Goal: Task Accomplishment & Management: Complete application form

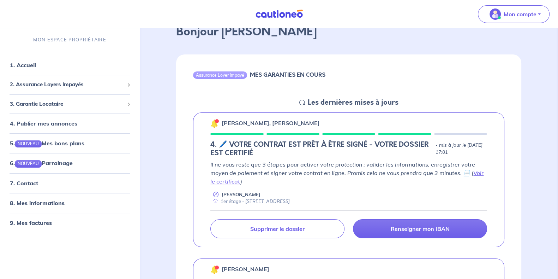
click at [412, 227] on p "Renseigner mon IBAN" at bounding box center [420, 228] width 59 height 7
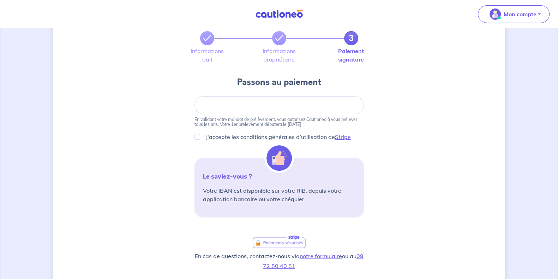
scroll to position [39, 0]
click at [278, 40] on icon at bounding box center [279, 39] width 8 height 8
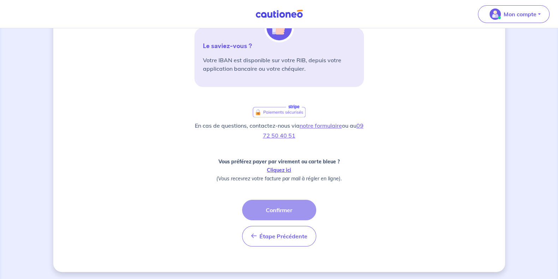
scroll to position [171, 0]
click at [277, 236] on span "Étape Précédente" at bounding box center [284, 235] width 48 height 7
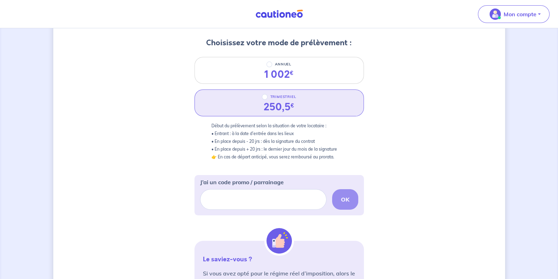
click at [269, 93] on div "TRIMESTRIEL" at bounding box center [279, 97] width 35 height 8
radio input "true"
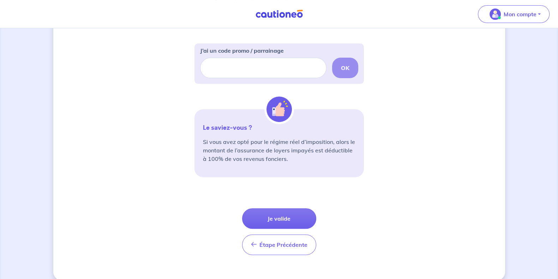
scroll to position [225, 0]
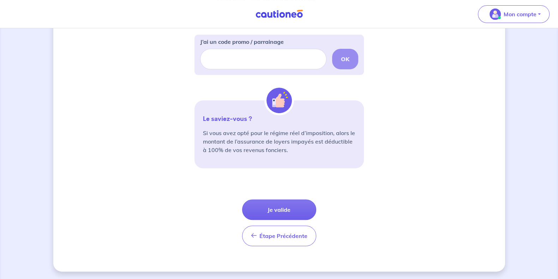
click at [278, 240] on button "Étape Précédente Précédent" at bounding box center [279, 235] width 74 height 20
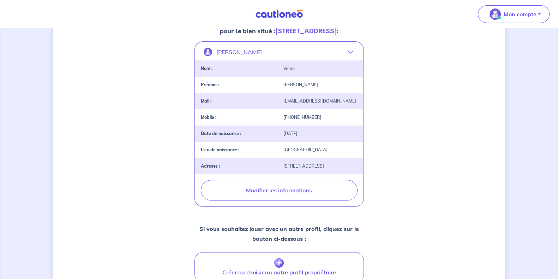
scroll to position [132, 0]
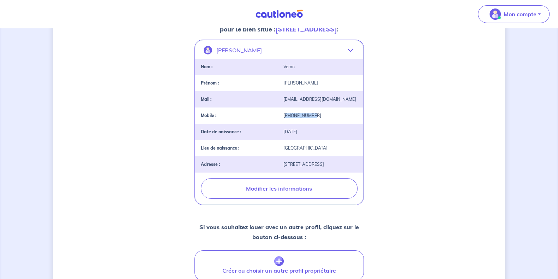
drag, startPoint x: 286, startPoint y: 123, endPoint x: 313, endPoint y: 121, distance: 26.5
click at [313, 118] on div "[PHONE_NUMBER]" at bounding box center [320, 115] width 83 height 5
click at [316, 124] on div "Mobile : [PHONE_NUMBER]" at bounding box center [279, 115] width 168 height 16
click at [282, 140] on div "Date de naissance : [DEMOGRAPHIC_DATA]" at bounding box center [279, 132] width 168 height 16
drag, startPoint x: 300, startPoint y: 139, endPoint x: 308, endPoint y: 140, distance: 7.8
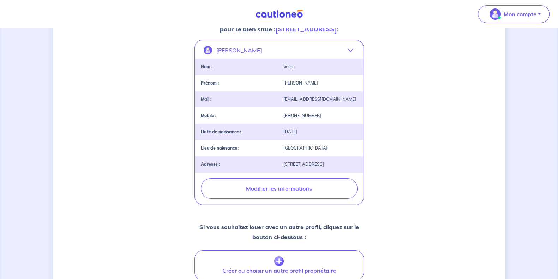
click at [308, 134] on div "[DATE]" at bounding box center [320, 131] width 83 height 5
drag, startPoint x: 309, startPoint y: 140, endPoint x: 318, endPoint y: 141, distance: 8.9
click at [309, 134] on div "[DATE]" at bounding box center [320, 131] width 83 height 5
click at [337, 140] on div "Date de naissance : [DEMOGRAPHIC_DATA]" at bounding box center [279, 132] width 168 height 16
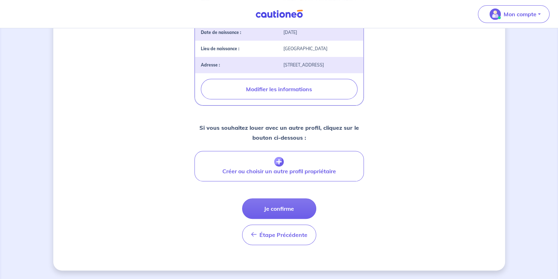
scroll to position [239, 0]
click at [260, 234] on span "Étape Précédente" at bounding box center [284, 234] width 48 height 7
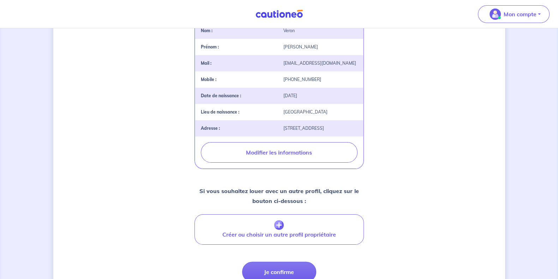
select select "FR"
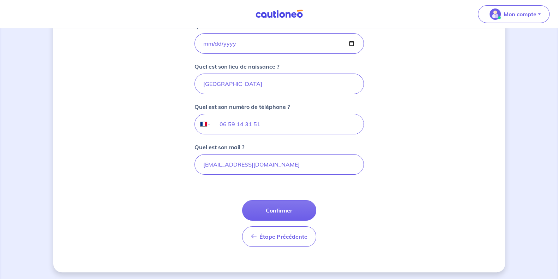
scroll to position [168, 0]
click at [276, 237] on span "Étape Précédente" at bounding box center [284, 235] width 48 height 7
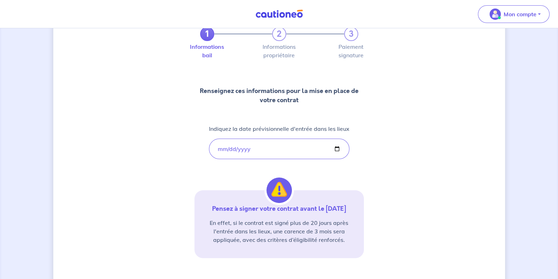
scroll to position [44, 0]
click at [272, 209] on p "Pensez à signer votre contrat avant le [DATE]" at bounding box center [279, 208] width 153 height 8
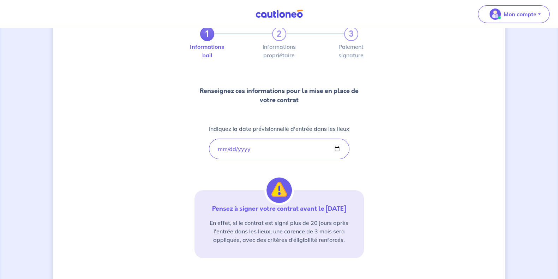
click at [272, 209] on p "Pensez à signer votre contrat avant le [DATE]" at bounding box center [279, 208] width 153 height 8
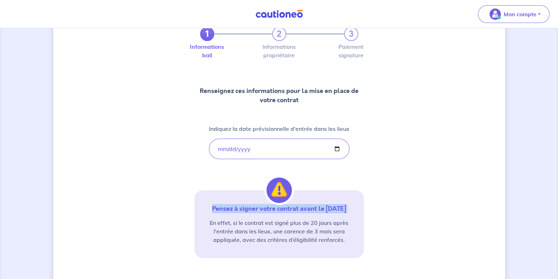
click at [295, 206] on p "Pensez à signer votre contrat avant le [DATE]" at bounding box center [279, 208] width 153 height 8
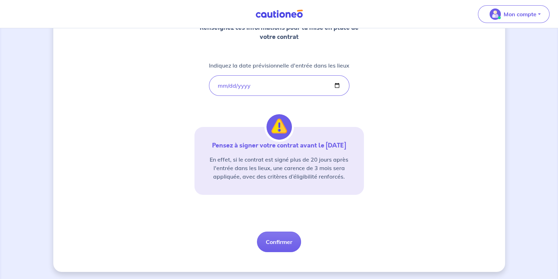
scroll to position [108, 0]
click at [284, 238] on button "Confirmer" at bounding box center [279, 241] width 44 height 20
select select "FR"
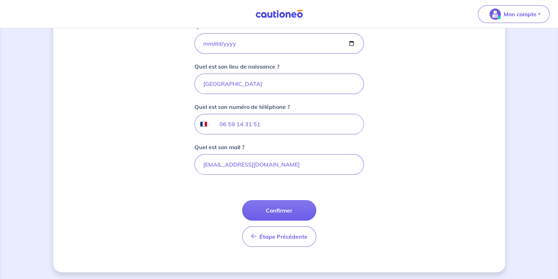
scroll to position [168, 0]
click at [291, 213] on button "Confirmer" at bounding box center [279, 209] width 74 height 20
select select "FR"
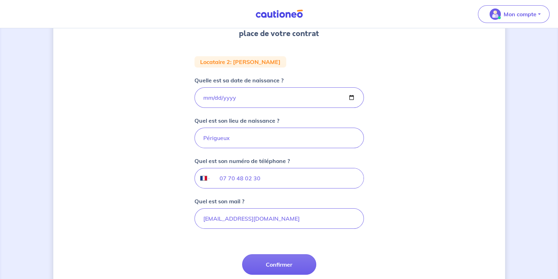
scroll to position [115, 0]
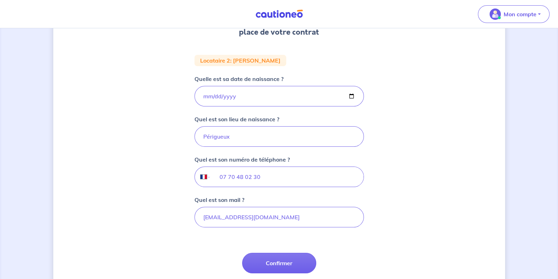
click at [295, 261] on button "Confirmer" at bounding box center [279, 263] width 74 height 20
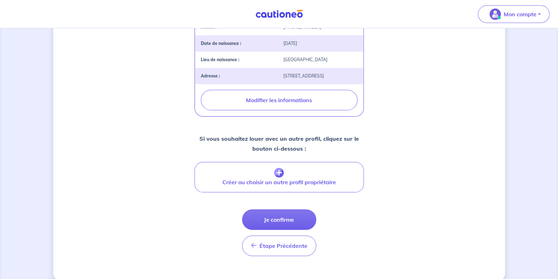
scroll to position [221, 0]
click at [288, 229] on button "Je confirme" at bounding box center [279, 219] width 74 height 20
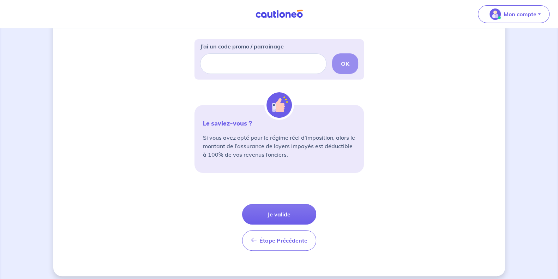
scroll to position [221, 0]
click at [290, 216] on button "Je valide" at bounding box center [279, 213] width 74 height 20
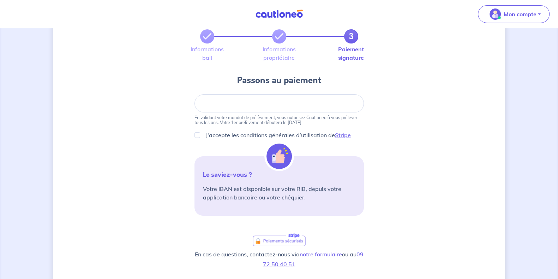
scroll to position [41, 0]
click at [424, 76] on div "3 Informations bail Informations propriétaire Paiement signature Passons au pai…" at bounding box center [279, 198] width 452 height 405
click at [308, 107] on div at bounding box center [280, 104] width 170 height 18
click at [277, 100] on div at bounding box center [280, 104] width 170 height 18
click at [317, 111] on div at bounding box center [280, 104] width 170 height 18
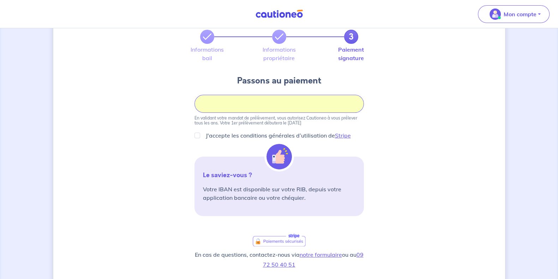
click at [401, 146] on div "3 Informations bail Informations propriétaire Paiement signature Passons au pai…" at bounding box center [279, 198] width 452 height 405
click at [486, 107] on div "3 Informations bail Informations propriétaire Paiement signature Passons au pai…" at bounding box center [279, 198] width 452 height 405
click at [200, 136] on input "J'accepte les conditions générales d’utilisation de Stripe" at bounding box center [198, 135] width 6 height 6
checkbox input "true"
click at [412, 144] on div "3 Informations bail Informations propriétaire Paiement signature Passons au pai…" at bounding box center [279, 198] width 452 height 405
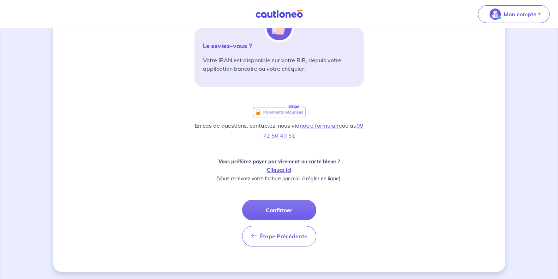
scroll to position [171, 0]
click at [416, 161] on div "3 Informations bail Informations propriétaire Paiement signature Passons au pai…" at bounding box center [279, 68] width 452 height 405
click at [412, 135] on div "3 Informations bail Informations propriétaire Paiement signature Passons au pai…" at bounding box center [279, 68] width 452 height 405
click at [288, 208] on button "Confirmer" at bounding box center [279, 209] width 74 height 20
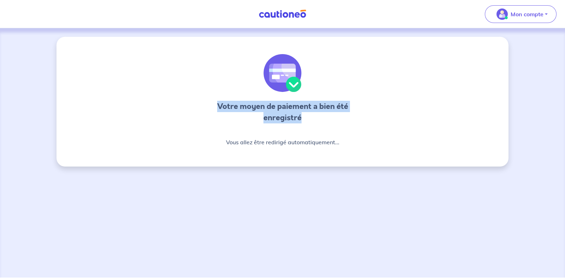
drag, startPoint x: 248, startPoint y: 103, endPoint x: 313, endPoint y: 117, distance: 66.2
click at [313, 117] on h3 "Votre moyen de paiement a bien été enregistré" at bounding box center [283, 112] width 170 height 23
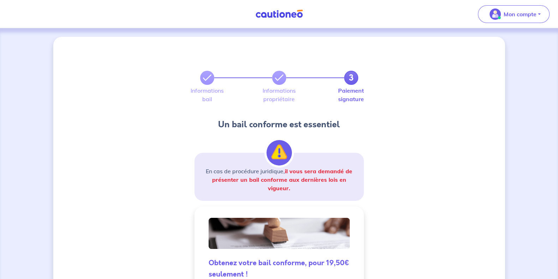
click at [325, 125] on h4 "Un bail conforme est essentiel" at bounding box center [280, 124] width 170 height 11
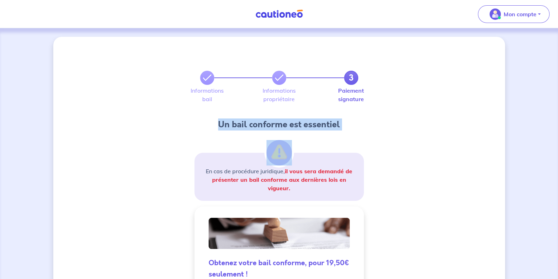
click at [325, 125] on h4 "Un bail conforme est essentiel" at bounding box center [280, 124] width 170 height 11
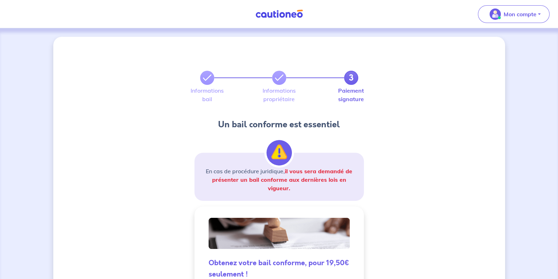
click at [332, 181] on strong "il vous sera demandé de présenter un bail conforme aux dernières lois en vigueu…" at bounding box center [282, 179] width 141 height 24
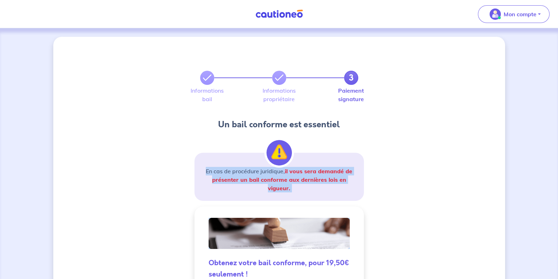
click at [332, 181] on strong "il vous sera demandé de présenter un bail conforme aux dernières lois en vigueu…" at bounding box center [282, 179] width 141 height 24
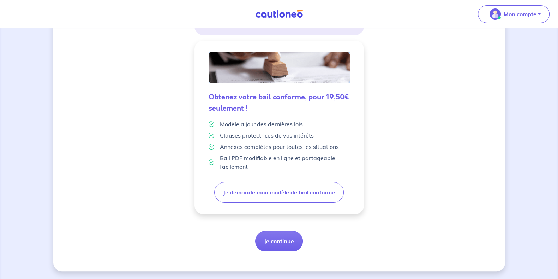
scroll to position [166, 0]
drag, startPoint x: 220, startPoint y: 123, endPoint x: 296, endPoint y: 127, distance: 76.0
click at [296, 127] on p "Modèle à jour des dernières lois" at bounding box center [261, 124] width 83 height 8
click at [284, 136] on p "Clauses protectrices de vos intérêts" at bounding box center [267, 135] width 94 height 8
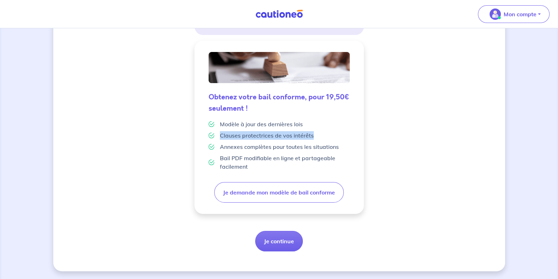
click at [284, 136] on p "Clauses protectrices de vos intérêts" at bounding box center [267, 135] width 94 height 8
click at [281, 145] on p "Annexes complètes pour toutes les situations" at bounding box center [279, 146] width 119 height 8
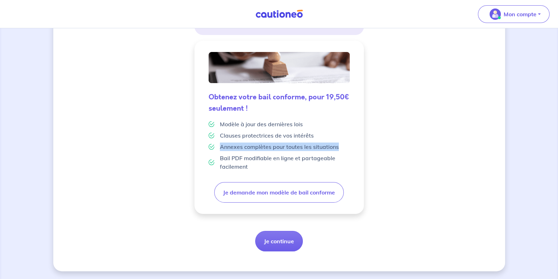
click at [281, 145] on p "Annexes complètes pour toutes les situations" at bounding box center [279, 146] width 119 height 8
click at [264, 158] on p "Bail PDF modifiable en ligne et partageable facilement" at bounding box center [285, 162] width 130 height 17
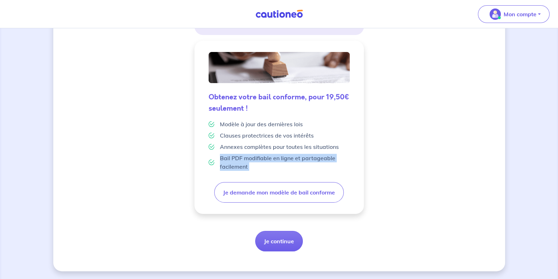
click at [264, 158] on p "Bail PDF modifiable en ligne et partageable facilement" at bounding box center [285, 162] width 130 height 17
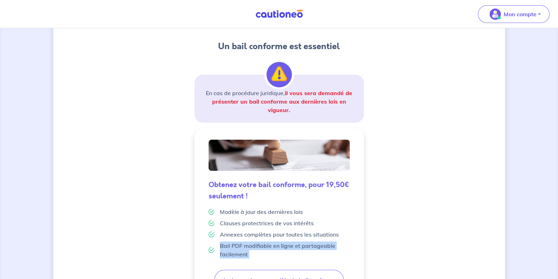
scroll to position [78, 0]
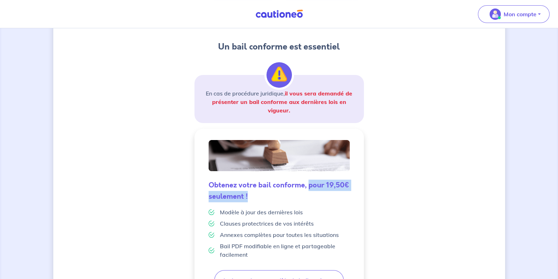
drag, startPoint x: 308, startPoint y: 184, endPoint x: 341, endPoint y: 194, distance: 33.5
click at [341, 194] on h5 "Obtenez votre bail conforme, pour 19,50€ seulement !" at bounding box center [279, 190] width 141 height 23
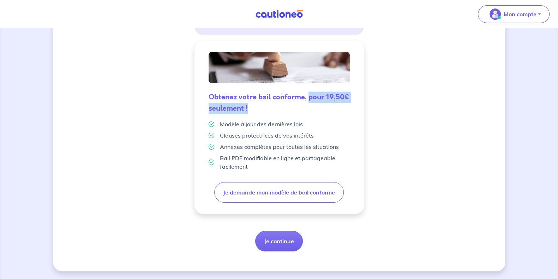
click at [303, 194] on button "Je demande mon modèle de bail conforme" at bounding box center [279, 192] width 130 height 20
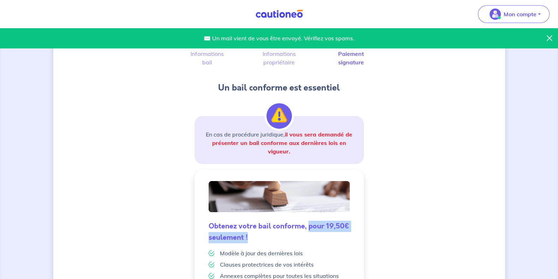
scroll to position [166, 0]
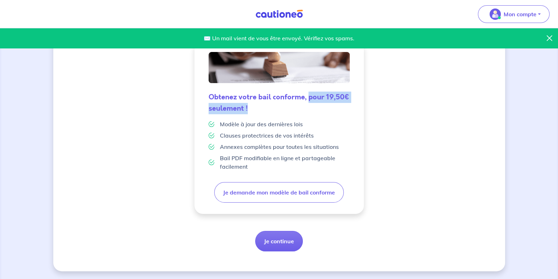
click at [298, 194] on button "Je demande mon modèle de bail conforme" at bounding box center [279, 192] width 130 height 20
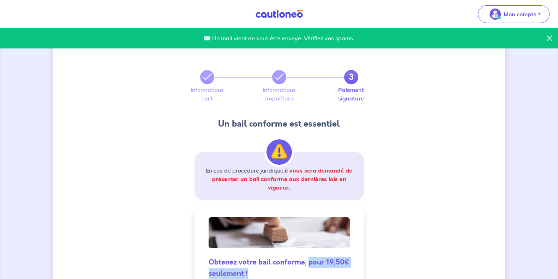
scroll to position [0, 0]
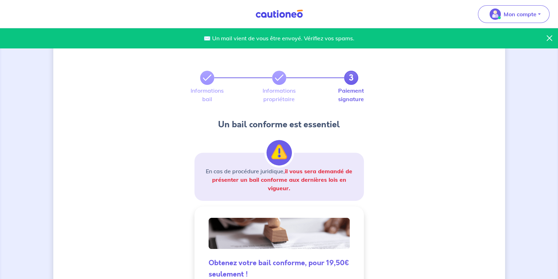
click at [289, 37] on div "✉️ Un mail vient de vous être envoyé. Vérifiez vos spams." at bounding box center [279, 38] width 558 height 20
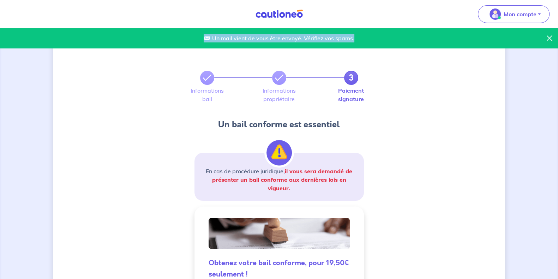
click at [289, 37] on div "✉️ Un mail vient de vous être envoyé. Vérifiez vos spams." at bounding box center [279, 38] width 558 height 20
click at [332, 36] on div "✉️ Un mail vient de vous être envoyé. Vérifiez vos spams." at bounding box center [279, 38] width 558 height 20
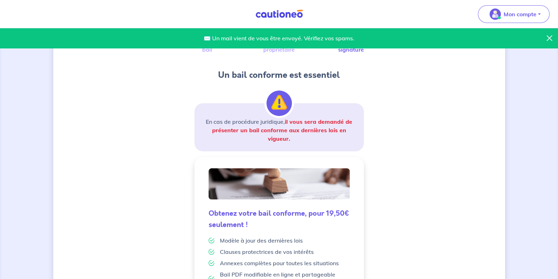
scroll to position [49, 0]
click at [430, 202] on div "✉️ Un mail vient de vous être envoyé. Vérifiez vos spams. 3 Informations bail I…" at bounding box center [279, 188] width 452 height 400
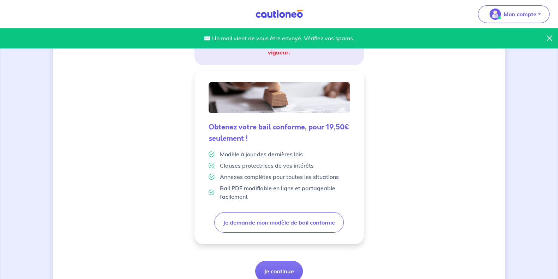
scroll to position [166, 0]
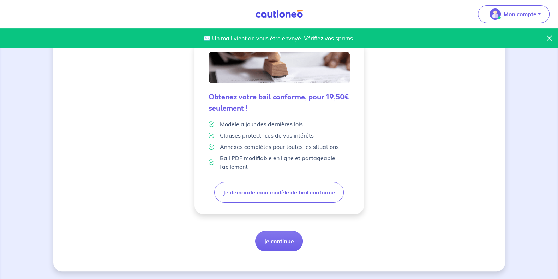
click at [272, 244] on button "Je continue" at bounding box center [279, 241] width 48 height 20
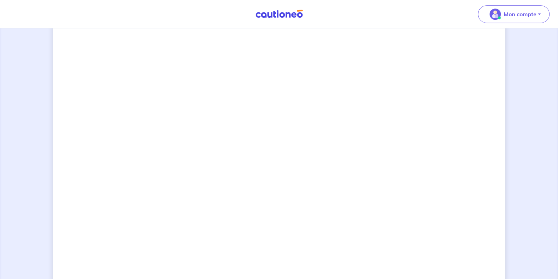
scroll to position [498, 0]
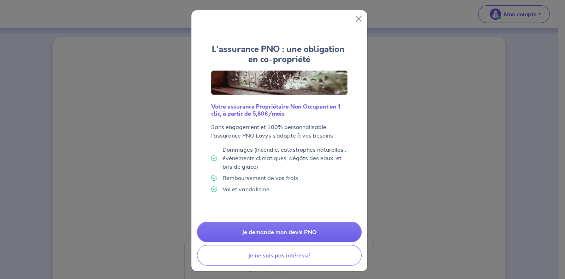
click at [288, 232] on link "Je demande mon devis PNO" at bounding box center [279, 231] width 165 height 20
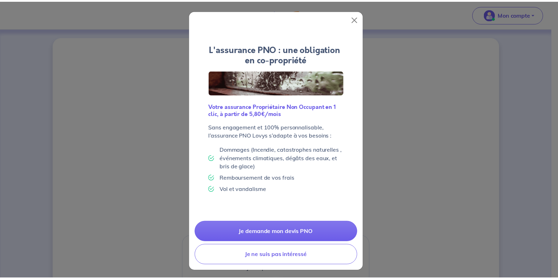
scroll to position [2, 0]
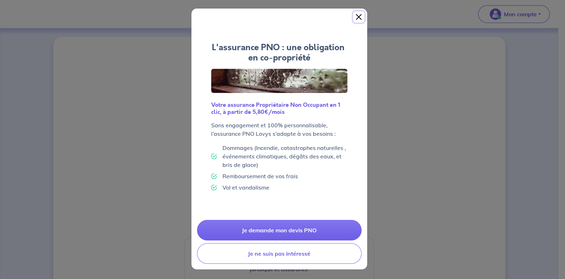
click at [357, 12] on button "Close" at bounding box center [358, 16] width 11 height 11
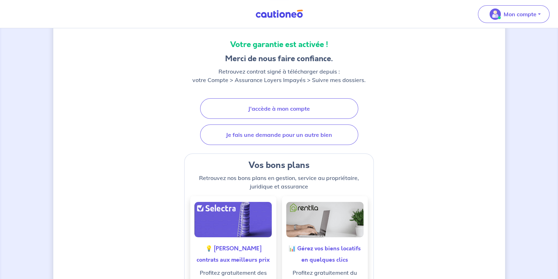
scroll to position [82, 0]
click at [277, 110] on link "J'accède à mon compte" at bounding box center [279, 109] width 158 height 20
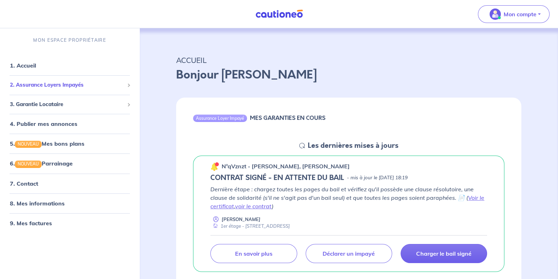
click at [61, 87] on span "2. Assurance Loyers Impayés" at bounding box center [67, 85] width 114 height 8
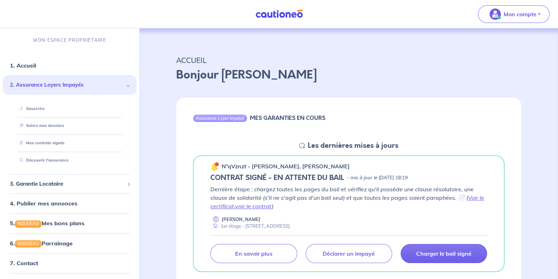
click at [52, 140] on link "Mes contrats signés" at bounding box center [41, 142] width 48 height 5
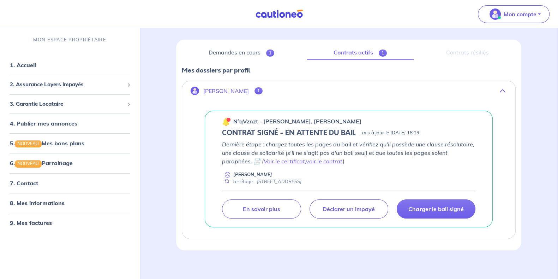
scroll to position [79, 0]
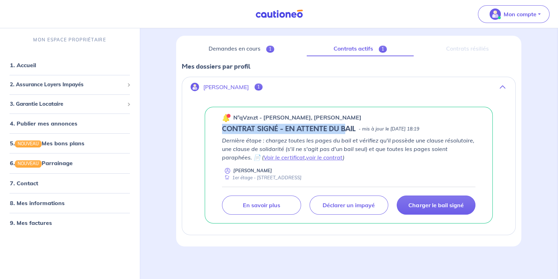
drag, startPoint x: 222, startPoint y: 129, endPoint x: 345, endPoint y: 129, distance: 123.6
click at [345, 129] on h5 "CONTRAT SIGNÉ - EN ATTENTE DU BAIL" at bounding box center [289, 129] width 134 height 8
drag, startPoint x: 362, startPoint y: 129, endPoint x: 453, endPoint y: 131, distance: 91.2
click at [453, 131] on div "CONTRAT SIGNÉ - EN ATTENTE DU BAIL - mis à jour le [DATE] 18:19" at bounding box center [349, 129] width 254 height 8
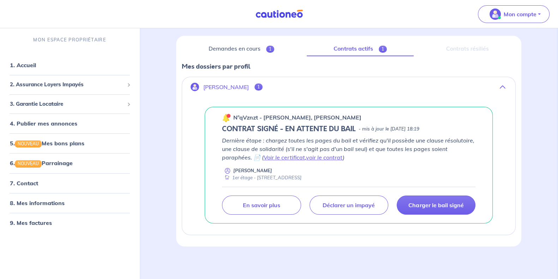
click at [453, 131] on div "CONTRAT SIGNÉ - EN ATTENTE DU BAIL - mis à jour le [DATE] 18:19" at bounding box center [349, 129] width 254 height 8
drag, startPoint x: 283, startPoint y: 141, endPoint x: 442, endPoint y: 142, distance: 159.0
click at [442, 142] on p "Dernière étape : chargez toutes les pages du bail et vérifiez qu'il possède une…" at bounding box center [349, 148] width 254 height 25
drag, startPoint x: 286, startPoint y: 148, endPoint x: 348, endPoint y: 149, distance: 62.2
click at [348, 149] on p "Dernière étape : chargez toutes les pages du bail et vérifiez qu'il possède une…" at bounding box center [349, 148] width 254 height 25
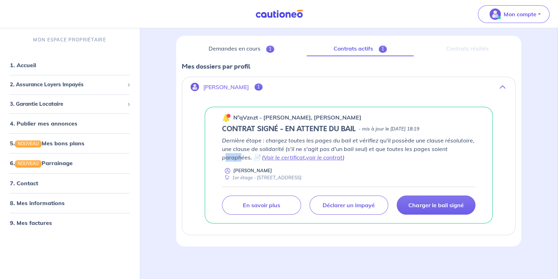
drag, startPoint x: 224, startPoint y: 156, endPoint x: 242, endPoint y: 156, distance: 18.0
click at [242, 156] on p "Dernière étape : chargez toutes les pages du bail et vérifiez qu'il possède une…" at bounding box center [349, 148] width 254 height 25
click at [323, 157] on link "voir le contrat" at bounding box center [324, 157] width 37 height 7
click at [473, 48] on div "Contrats résiliés" at bounding box center [468, 48] width 96 height 15
click at [440, 206] on p "Charger le bail signé" at bounding box center [436, 204] width 55 height 7
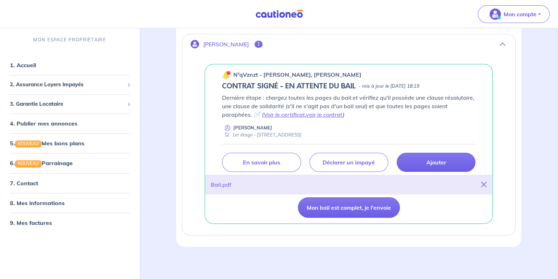
scroll to position [122, 0]
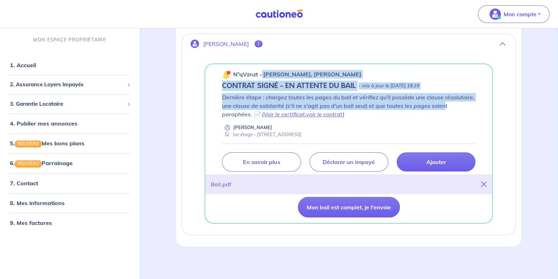
drag, startPoint x: 284, startPoint y: 73, endPoint x: 445, endPoint y: 108, distance: 164.5
click at [445, 108] on div "n°qVznzt - [PERSON_NAME], [PERSON_NAME] CONTRAT SIGNÉ - EN ATTENTE DU BAIL - mi…" at bounding box center [349, 144] width 288 height 160
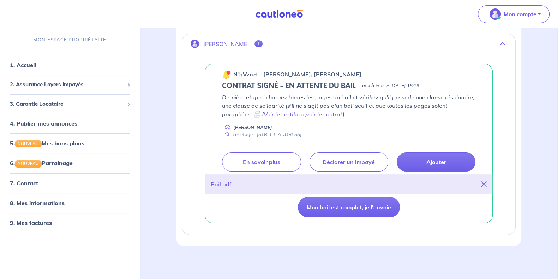
click at [218, 181] on div "Bail.pdf" at bounding box center [221, 184] width 21 height 8
click at [366, 209] on button "Mon bail est complet, je l'envoie" at bounding box center [349, 207] width 102 height 20
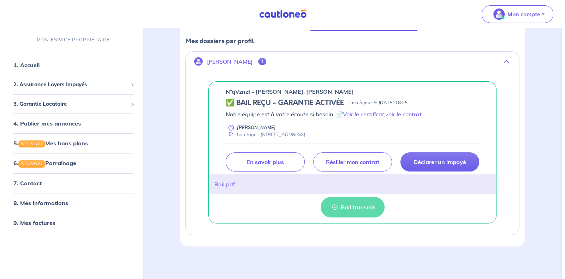
scroll to position [61, 0]
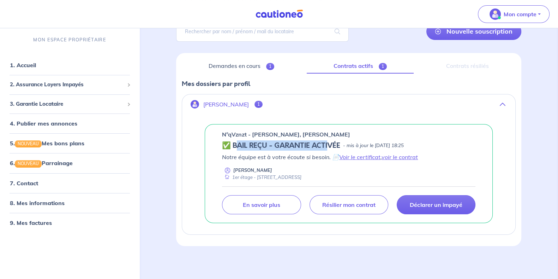
drag, startPoint x: 236, startPoint y: 142, endPoint x: 331, endPoint y: 142, distance: 94.7
click at [331, 142] on h5 "✅ BAIL REÇU - GARANTIE ACTIVÉE" at bounding box center [281, 145] width 118 height 8
drag, startPoint x: 343, startPoint y: 142, endPoint x: 413, endPoint y: 147, distance: 70.4
click at [413, 147] on div "✅ BAIL REÇU - GARANTIE ACTIVÉE - mis à jour le [DATE] 18:25" at bounding box center [349, 145] width 254 height 8
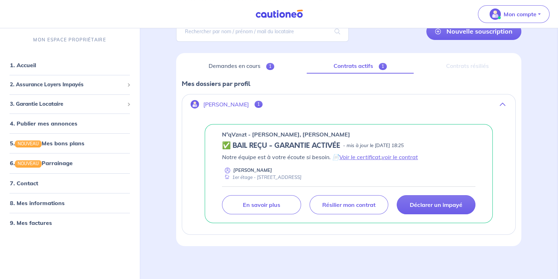
click at [404, 147] on p "- mis à jour le [DATE] 18:25" at bounding box center [373, 145] width 61 height 7
click at [262, 203] on p "En savoir plus" at bounding box center [261, 204] width 37 height 7
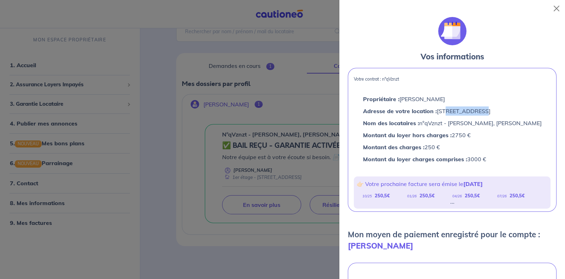
drag, startPoint x: 436, startPoint y: 112, endPoint x: 469, endPoint y: 113, distance: 33.2
click at [469, 113] on p "Adresse de votre location : [STREET_ADDRESS]" at bounding box center [452, 110] width 179 height 9
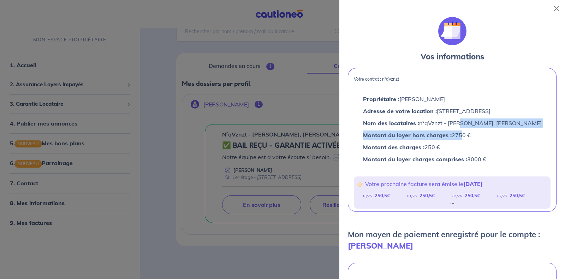
click at [451, 138] on div "Propriétaire : [PERSON_NAME] Adresse de votre location : [STREET_ADDRESS] Nom d…" at bounding box center [453, 129] width 182 height 72
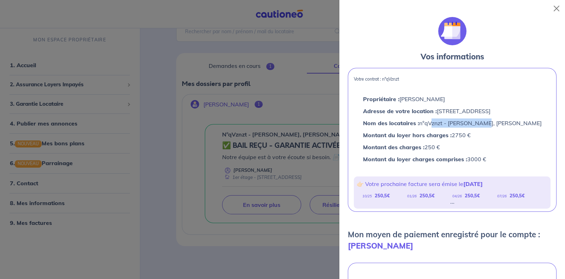
drag, startPoint x: 421, startPoint y: 132, endPoint x: 475, endPoint y: 132, distance: 53.7
click at [475, 128] on p "Nom des locataires : n°qVznzt - [PERSON_NAME], [PERSON_NAME]" at bounding box center [452, 122] width 179 height 9
click at [475, 138] on div "Montant du loyer hors charges : 2750 €" at bounding box center [453, 135] width 182 height 12
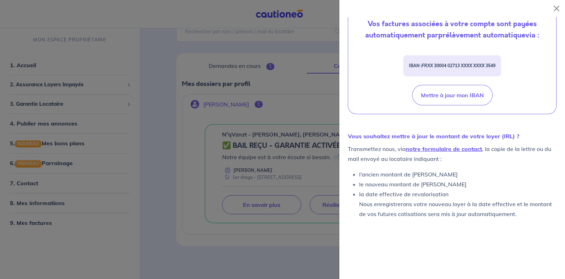
scroll to position [275, 0]
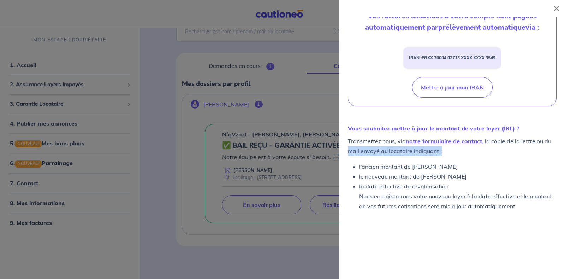
drag, startPoint x: 356, startPoint y: 151, endPoint x: 451, endPoint y: 152, distance: 94.3
click at [451, 152] on p "Transmettez nous, via notre formulaire de contact , la copie de la lettre ou du…" at bounding box center [452, 146] width 209 height 20
drag, startPoint x: 429, startPoint y: 165, endPoint x: 421, endPoint y: 165, distance: 8.1
click at [429, 165] on li "l’ancien montant de [PERSON_NAME]" at bounding box center [457, 166] width 197 height 10
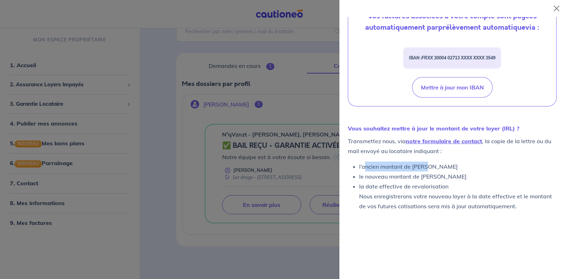
drag, startPoint x: 363, startPoint y: 168, endPoint x: 427, endPoint y: 167, distance: 63.2
click at [427, 167] on li "l’ancien montant de [PERSON_NAME]" at bounding box center [457, 166] width 197 height 10
click at [389, 176] on li "le nouveau montant de [PERSON_NAME]" at bounding box center [457, 176] width 197 height 10
drag, startPoint x: 359, startPoint y: 133, endPoint x: 502, endPoint y: 131, distance: 143.1
click at [502, 131] on div "Vous souhaitez mettre à jour le montant de votre loyer (IRL) ? Transmettez nous…" at bounding box center [452, 167] width 209 height 88
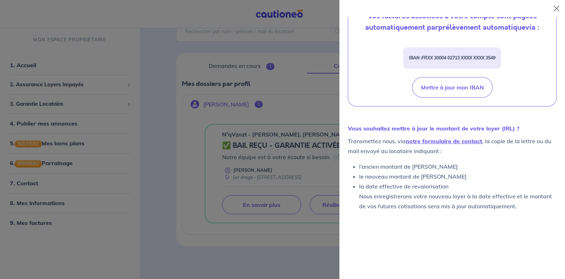
click at [502, 128] on strong "Vous souhaitez mettre à jour le montant de votre loyer (IRL) ?" at bounding box center [434, 128] width 172 height 7
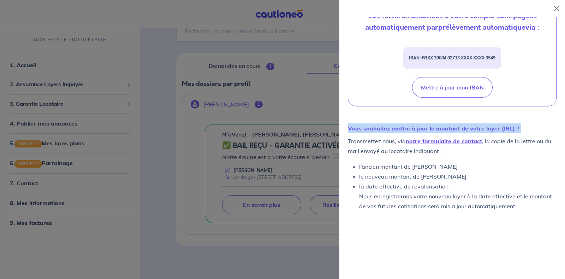
click at [502, 128] on strong "Vous souhaitez mettre à jour le montant de votre loyer (IRL) ?" at bounding box center [434, 128] width 172 height 7
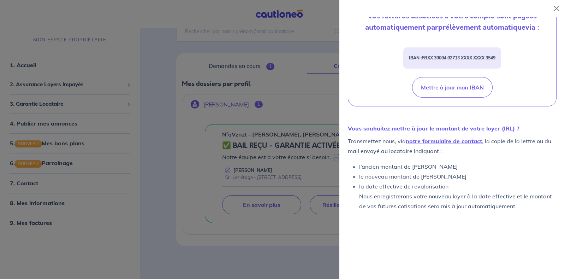
click at [434, 187] on li "la date effective de revalorisation Nous enregistrerons votre nouveau loyer à l…" at bounding box center [457, 196] width 197 height 30
drag, startPoint x: 381, startPoint y: 188, endPoint x: 441, endPoint y: 190, distance: 60.1
click at [445, 187] on li "la date effective de revalorisation Nous enregistrerons votre nouveau loyer à l…" at bounding box center [457, 196] width 197 height 30
click at [412, 197] on li "la date effective de revalorisation Nous enregistrerons votre nouveau loyer à l…" at bounding box center [457, 196] width 197 height 30
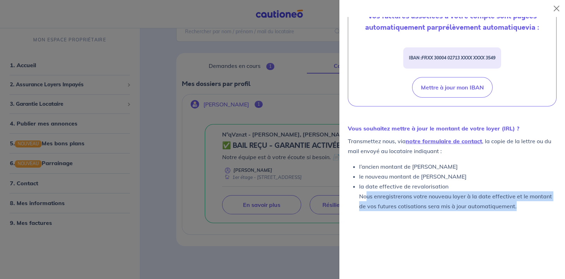
drag, startPoint x: 367, startPoint y: 196, endPoint x: 523, endPoint y: 206, distance: 155.7
click at [523, 206] on li "la date effective de revalorisation Nous enregistrerons votre nouveau loyer à l…" at bounding box center [457, 196] width 197 height 30
click at [522, 206] on li "la date effective de revalorisation Nous enregistrerons votre nouveau loyer à l…" at bounding box center [457, 196] width 197 height 30
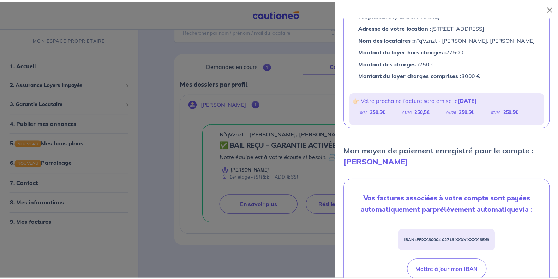
scroll to position [0, 0]
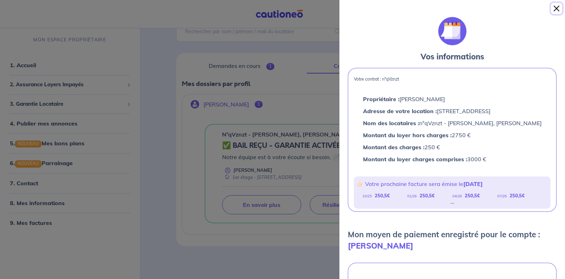
click at [558, 4] on button "Close" at bounding box center [556, 8] width 11 height 11
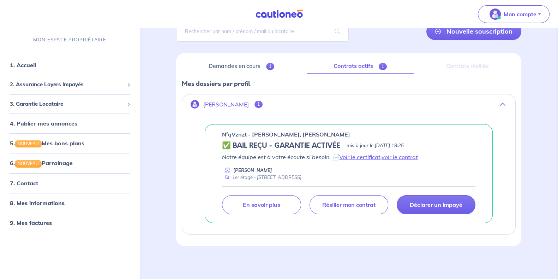
click at [362, 156] on link "Voir le certificat" at bounding box center [359, 156] width 41 height 7
click at [367, 155] on link "Voir le certificat" at bounding box center [359, 156] width 41 height 7
click at [252, 67] on link "Demandes en cours 1" at bounding box center [241, 66] width 119 height 15
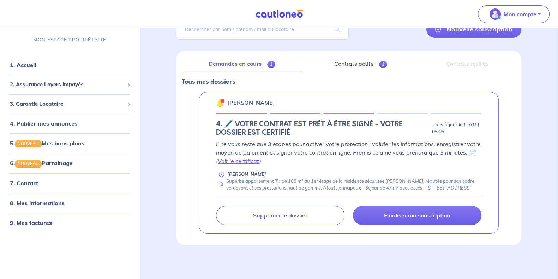
scroll to position [69, 0]
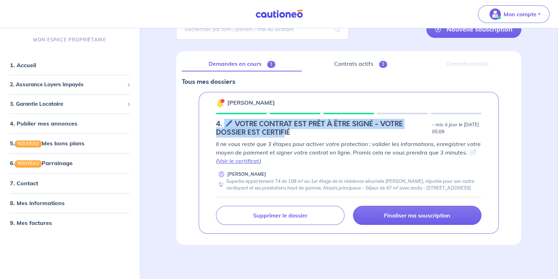
drag, startPoint x: 228, startPoint y: 115, endPoint x: 283, endPoint y: 128, distance: 56.6
click at [283, 128] on h5 "4. 🖊️ VOTRE CONTRAT EST PRÊT À ÊTRE SIGNÉ - VOTRE DOSSIER EST CERTIFIÉ" at bounding box center [322, 128] width 213 height 17
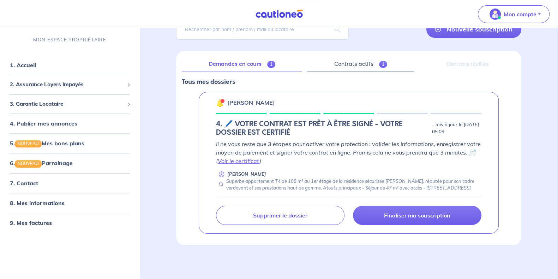
click at [321, 63] on link "Contrats actifs 1" at bounding box center [361, 64] width 106 height 15
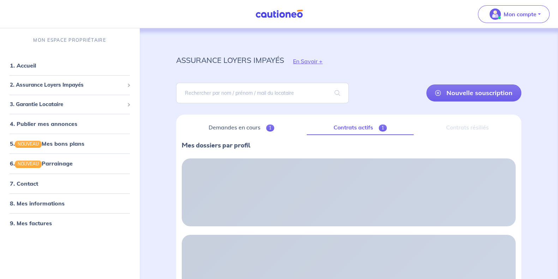
click at [372, 57] on div "assurance loyers impayés En Savoir +" at bounding box center [348, 61] width 379 height 32
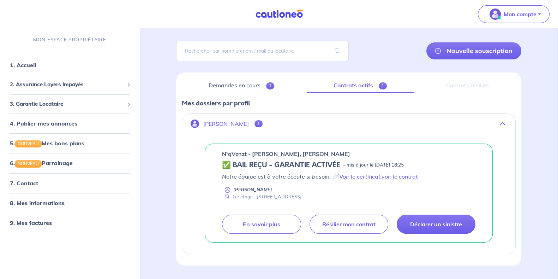
scroll to position [42, 0]
click at [236, 80] on link "Demandes en cours 1" at bounding box center [241, 85] width 119 height 15
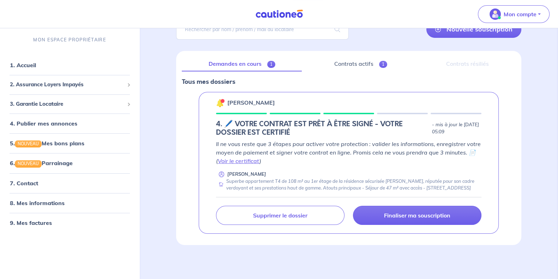
scroll to position [69, 0]
click at [344, 57] on link "Contrats actifs 1" at bounding box center [361, 64] width 106 height 15
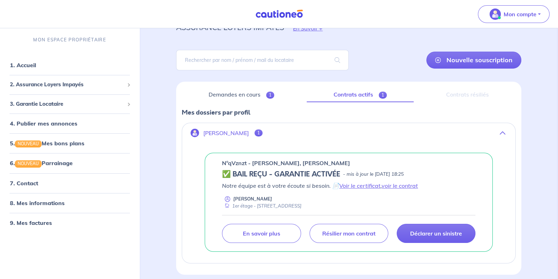
scroll to position [61, 0]
